Goal: Information Seeking & Learning: Learn about a topic

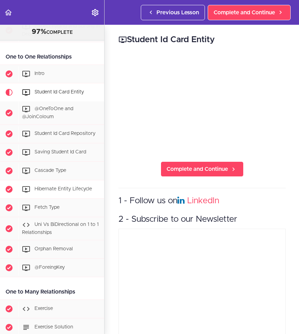
scroll to position [828, 0]
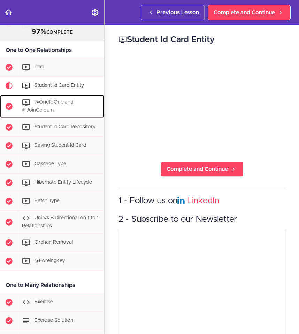
click at [62, 107] on div "@OneToOne and @JoinColoum" at bounding box center [61, 106] width 86 height 23
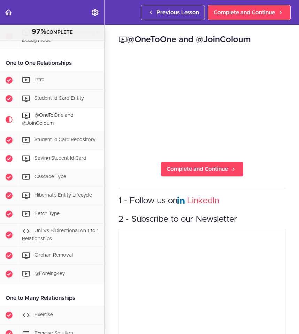
scroll to position [815, 0]
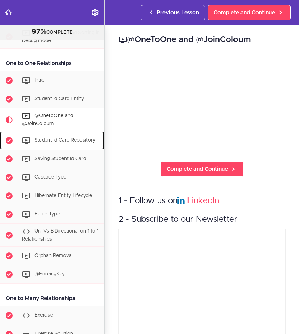
click at [63, 140] on span "Student Id Card Repository" at bounding box center [65, 140] width 61 height 5
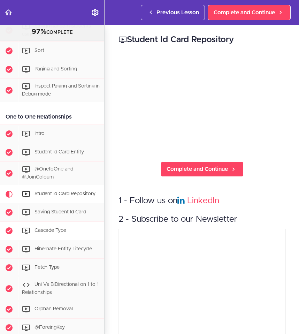
scroll to position [763, 0]
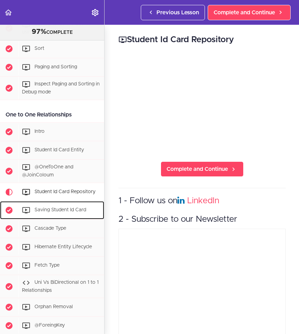
click at [68, 213] on div "Saving Student Id Card" at bounding box center [61, 210] width 86 height 15
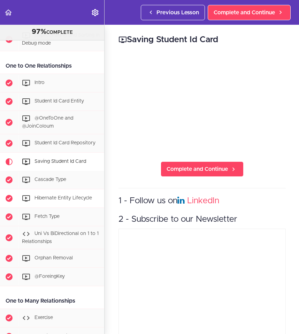
scroll to position [799, 0]
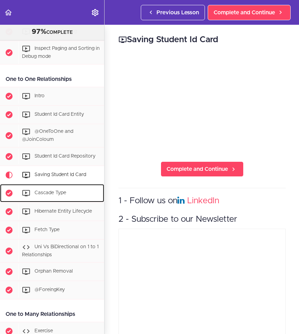
click at [62, 194] on span "Cascade Type" at bounding box center [51, 192] width 32 height 5
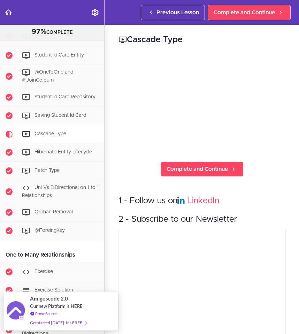
scroll to position [857, 0]
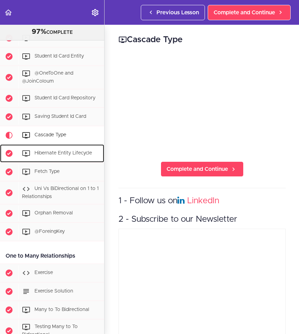
click at [60, 156] on div "Hibernate Entity Lifecycle" at bounding box center [61, 153] width 86 height 15
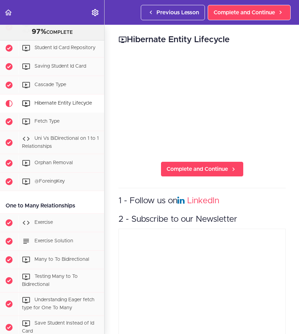
scroll to position [901, 0]
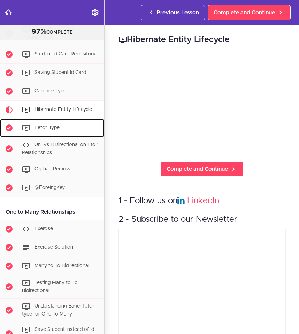
click at [68, 132] on div "Fetch Type" at bounding box center [61, 127] width 86 height 15
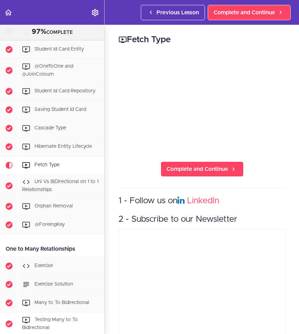
scroll to position [847, 0]
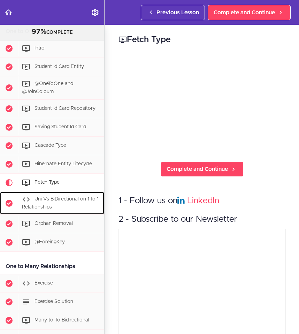
click at [56, 203] on div "Uni Vs BiDirectional on 1 to 1 Relationships" at bounding box center [61, 203] width 86 height 23
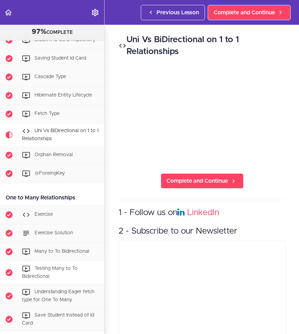
scroll to position [915, 0]
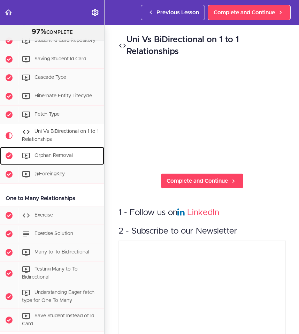
click at [63, 157] on span "Orphan Removal" at bounding box center [54, 155] width 38 height 5
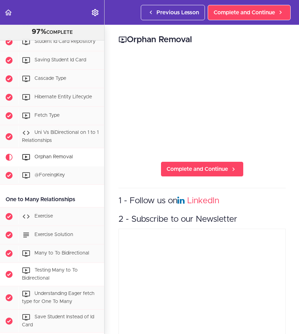
scroll to position [897, 0]
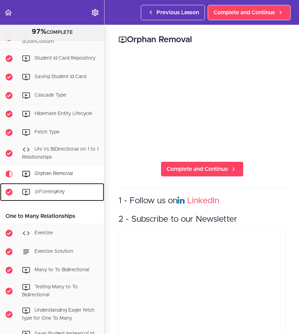
click at [51, 190] on span "@ForeingKey" at bounding box center [50, 192] width 30 height 5
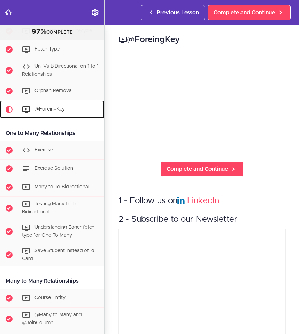
scroll to position [1029, 0]
